Goal: Check status: Check status

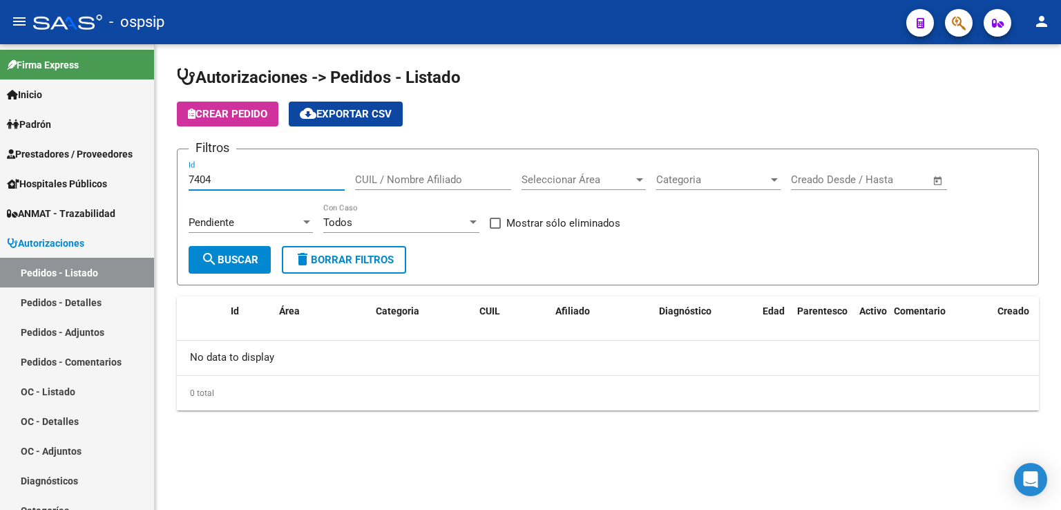
click at [215, 180] on input "7404" at bounding box center [267, 179] width 156 height 12
type input "7"
type input "7131"
click at [254, 222] on div "Pendiente" at bounding box center [245, 222] width 112 height 12
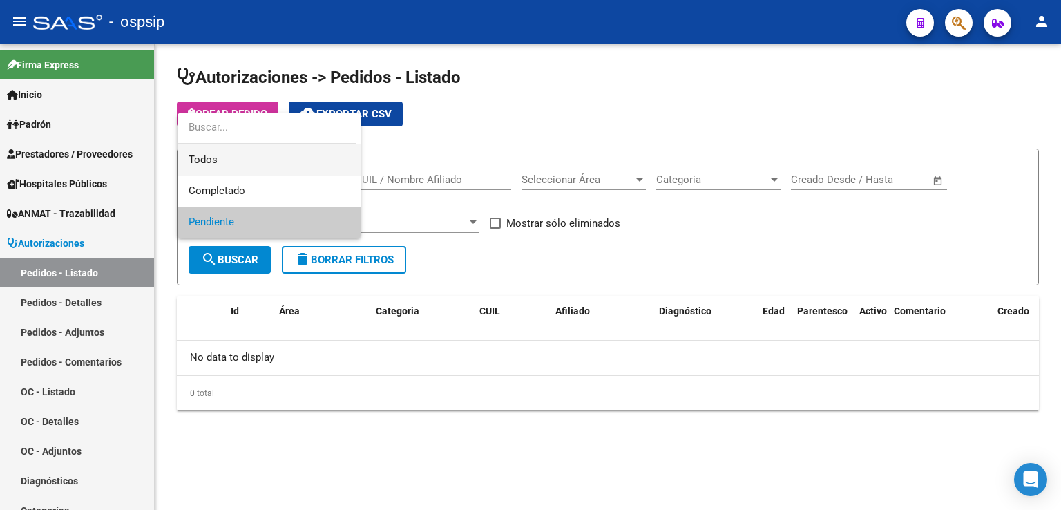
click at [269, 155] on span "Todos" at bounding box center [269, 159] width 161 height 31
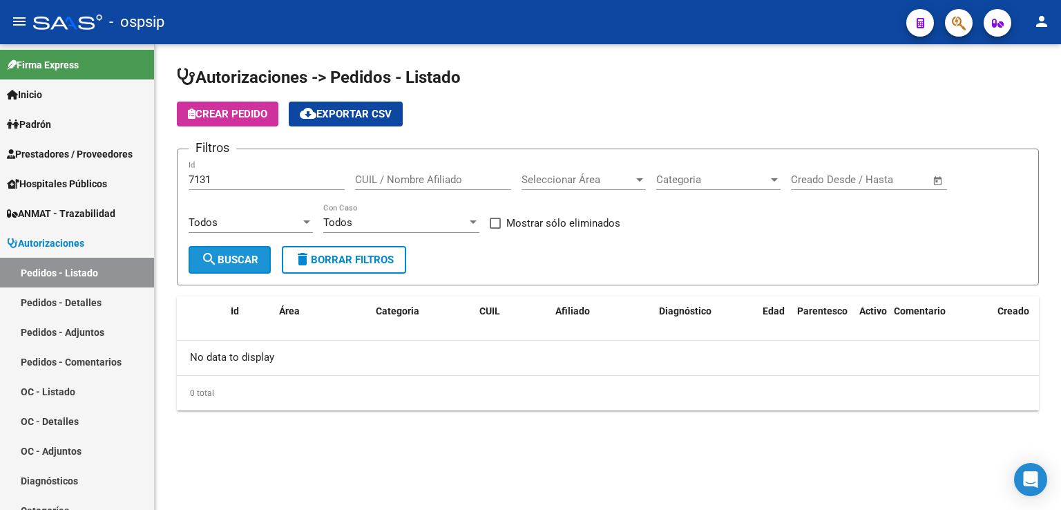
click at [243, 258] on span "search Buscar" at bounding box center [229, 260] width 57 height 12
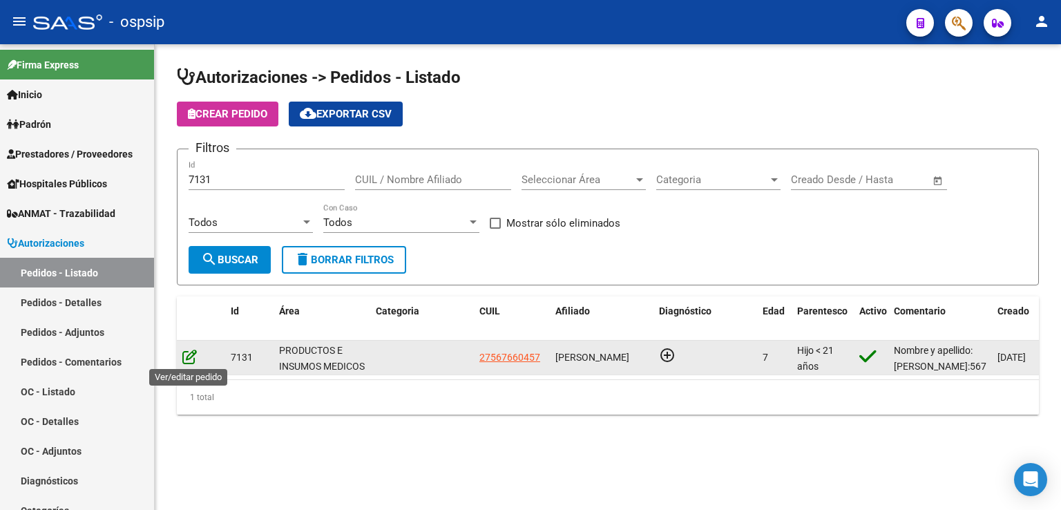
click at [188, 354] on icon at bounding box center [189, 356] width 15 height 15
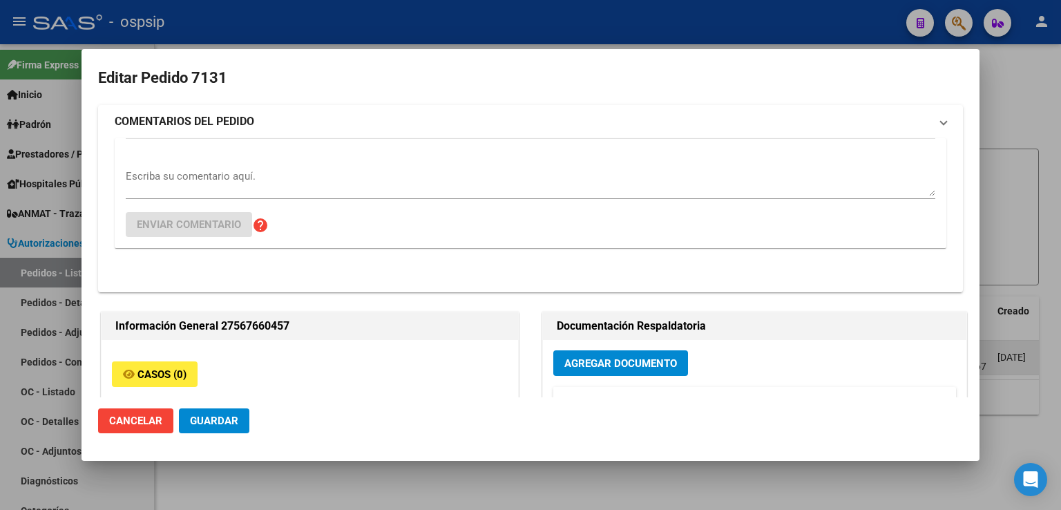
type input "Catamarca, [GEOGRAPHIC_DATA], CASA 19"
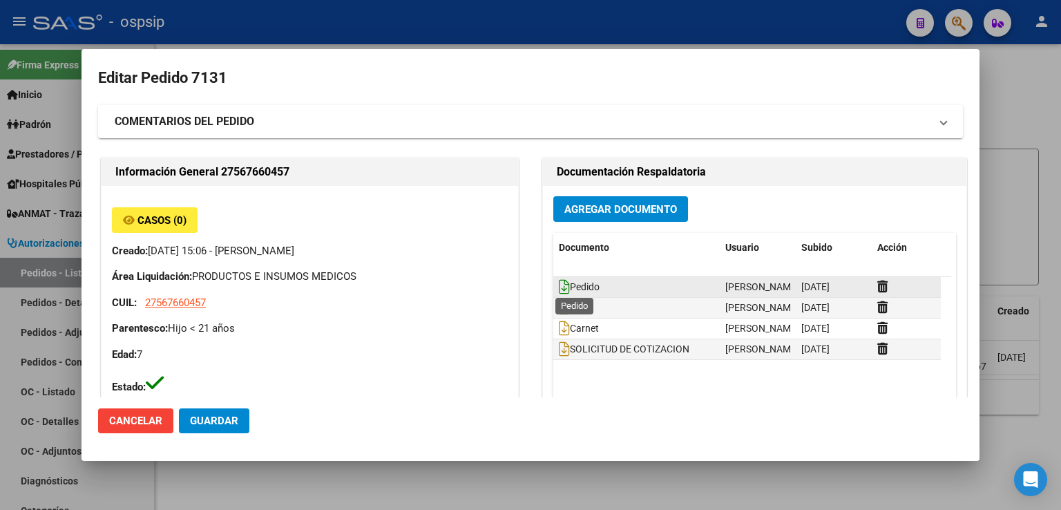
click at [559, 288] on icon at bounding box center [564, 286] width 11 height 15
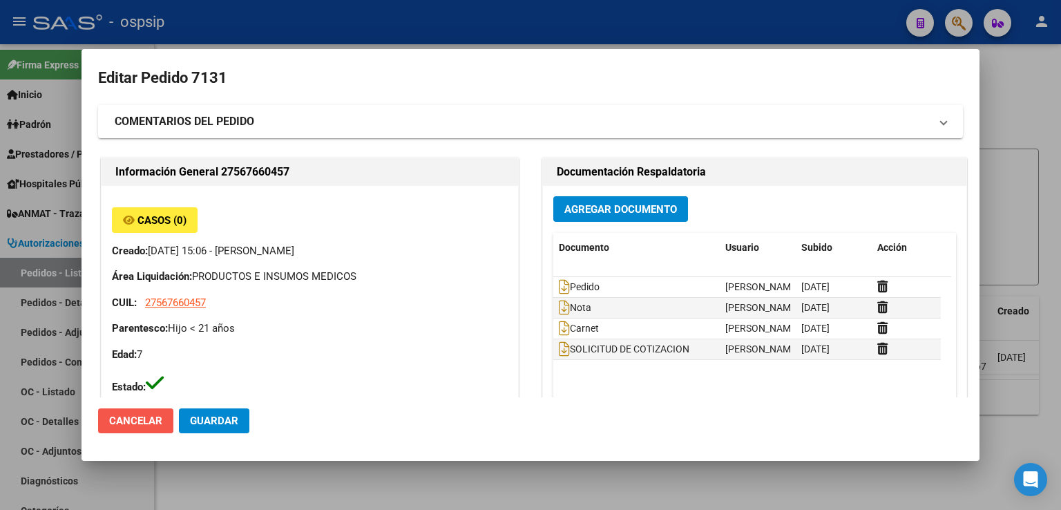
click at [148, 415] on span "Cancelar" at bounding box center [135, 421] width 53 height 12
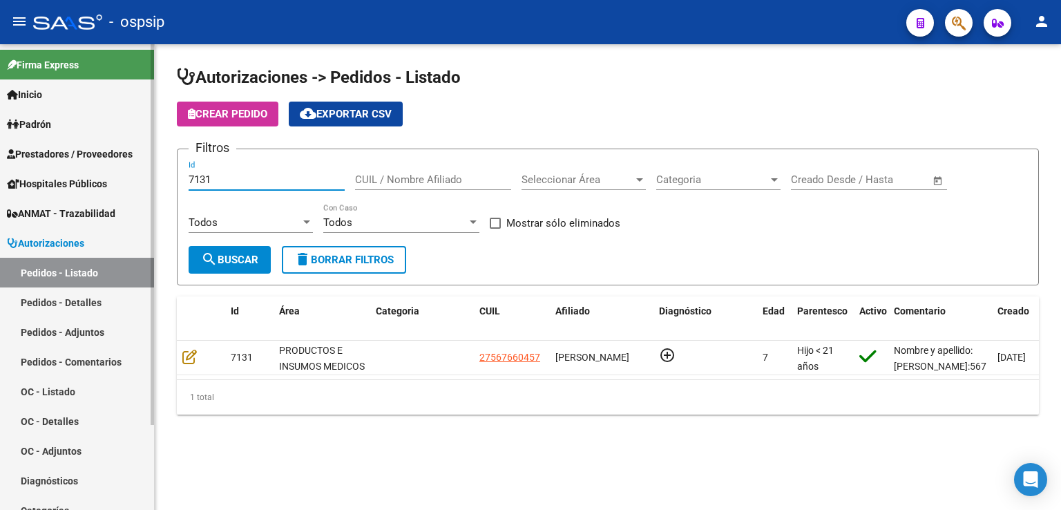
drag, startPoint x: 231, startPoint y: 175, endPoint x: 97, endPoint y: 182, distance: 133.6
click at [97, 182] on mat-sidenav-container "Firma Express Inicio Calendario SSS Instructivos Contacto OS Padrón Análisis Af…" at bounding box center [530, 277] width 1061 height 466
click at [470, 178] on input "CUIL / Nombre Afiliado" at bounding box center [433, 179] width 156 height 12
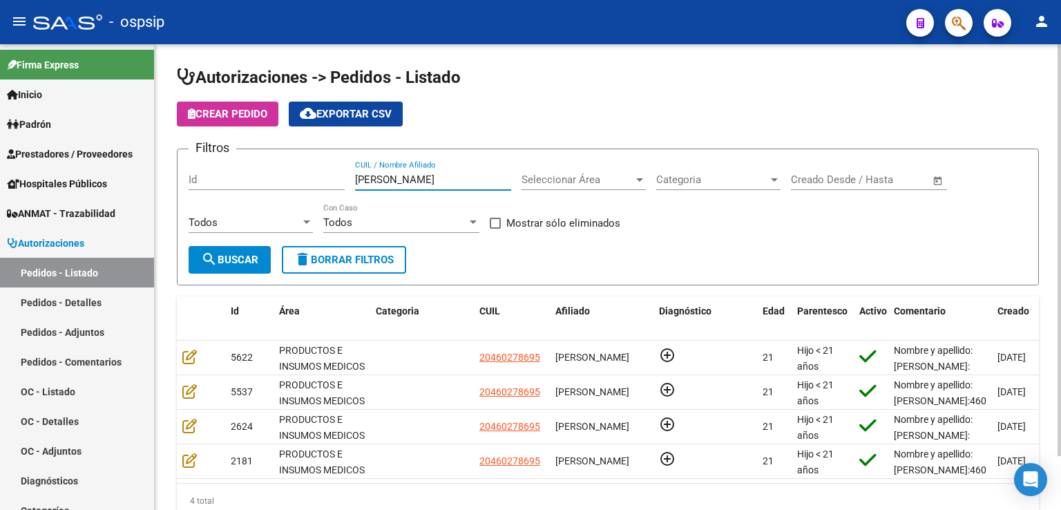
scroll to position [61, 0]
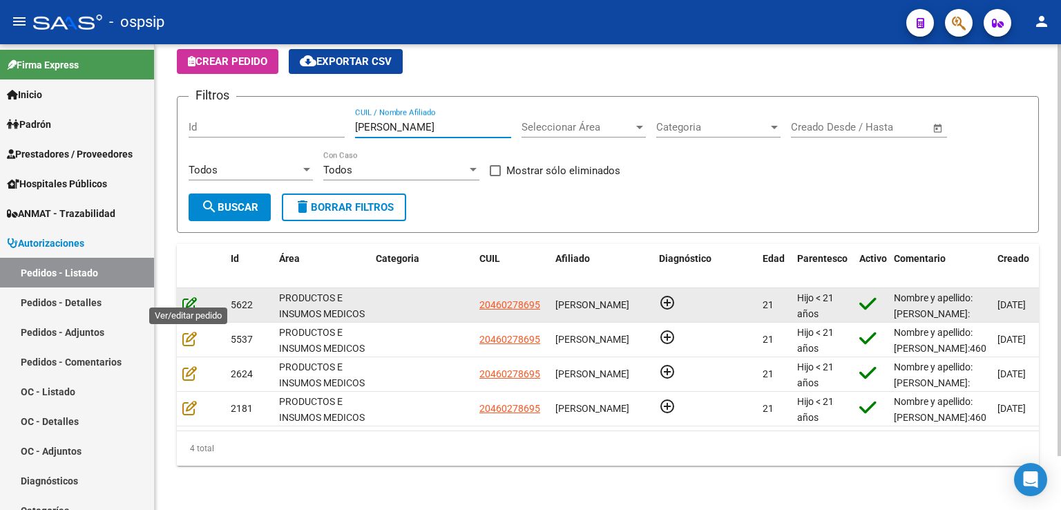
type input "[PERSON_NAME]"
click at [191, 296] on icon at bounding box center [189, 303] width 15 height 15
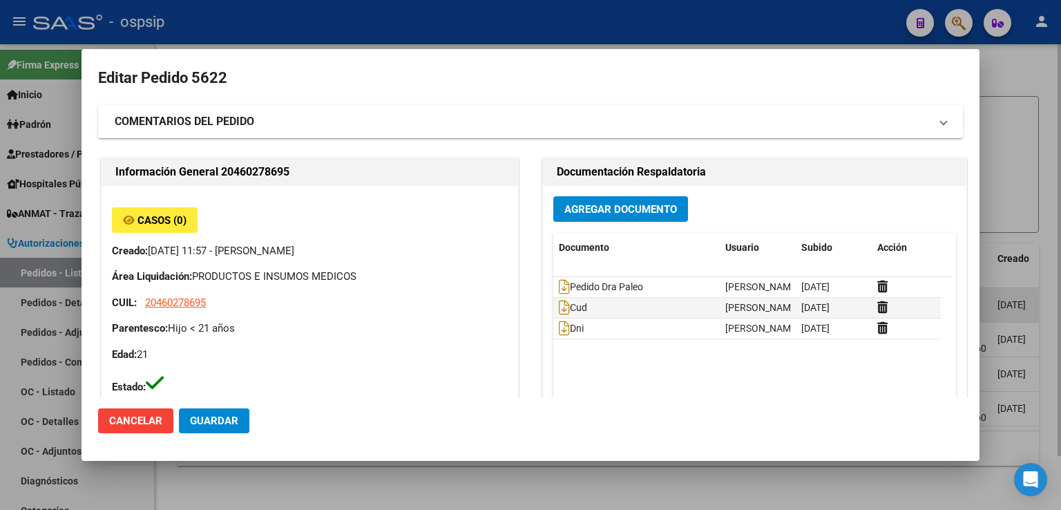
type input "[GEOGRAPHIC_DATA], [PERSON_NAME], EL CONDOR 2224"
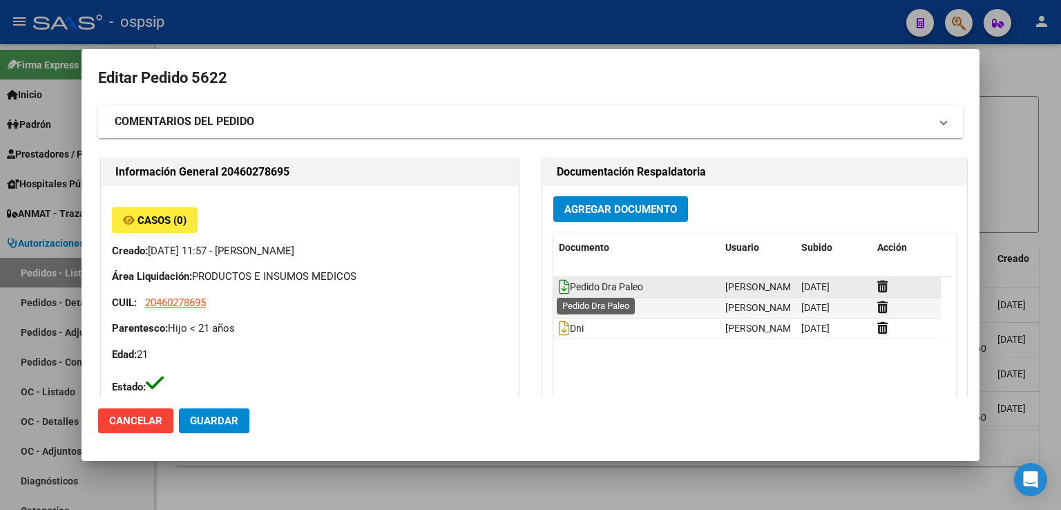
click at [559, 287] on icon at bounding box center [564, 286] width 11 height 15
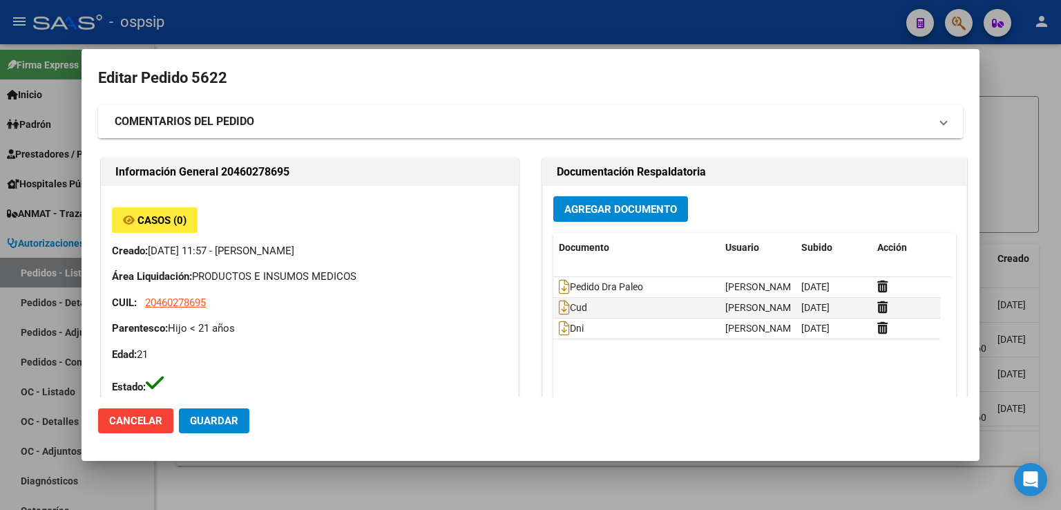
click at [1012, 80] on div at bounding box center [530, 255] width 1061 height 510
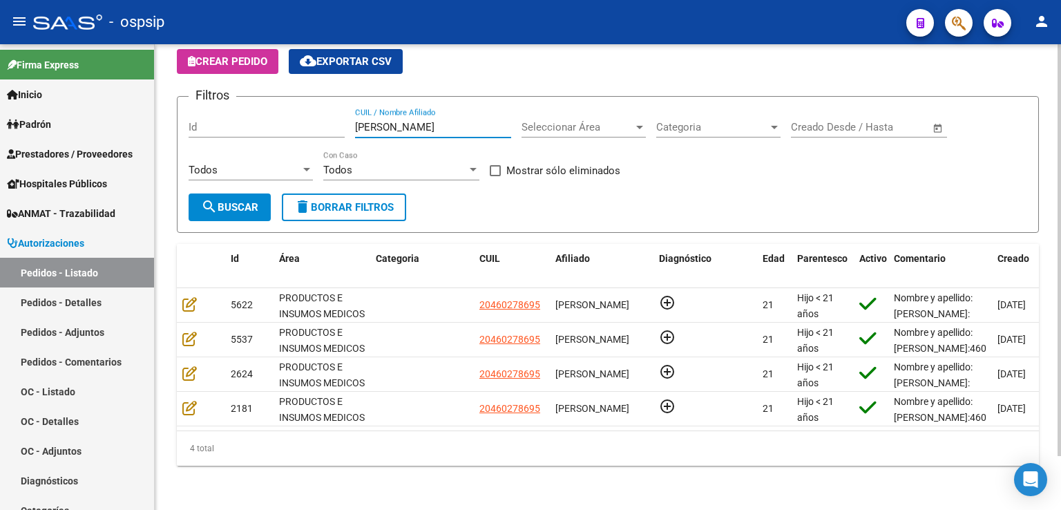
drag, startPoint x: 393, startPoint y: 120, endPoint x: 285, endPoint y: 107, distance: 109.3
click at [285, 108] on div "Filtros Id [PERSON_NAME] CUIL / Nombre Afiliado Seleccionar Área Seleccionar Ár…" at bounding box center [608, 151] width 839 height 86
